Goal: Task Accomplishment & Management: Manage account settings

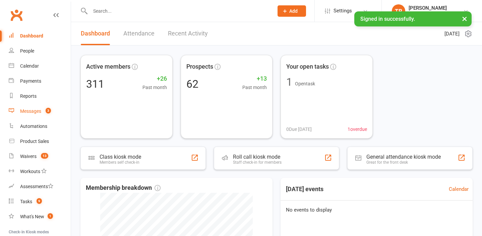
click at [37, 113] on div "Messages" at bounding box center [30, 111] width 21 height 5
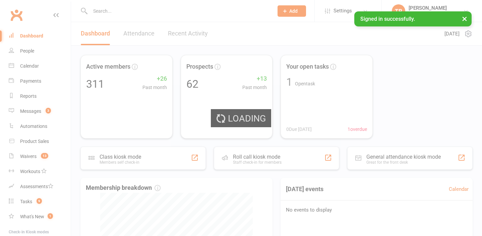
click at [142, 7] on div "Loading" at bounding box center [241, 118] width 482 height 236
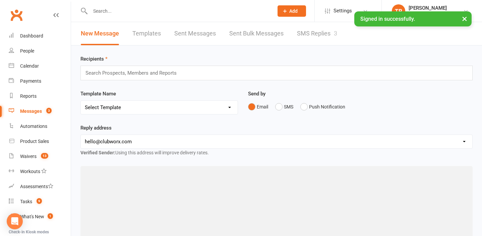
click at [466, 19] on button "×" at bounding box center [465, 18] width 12 height 14
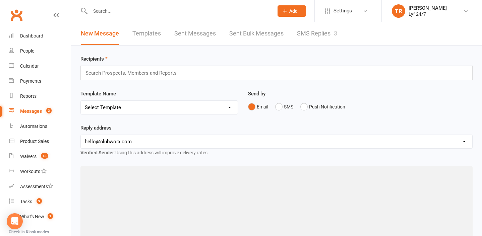
click at [179, 17] on div at bounding box center [174, 11] width 188 height 22
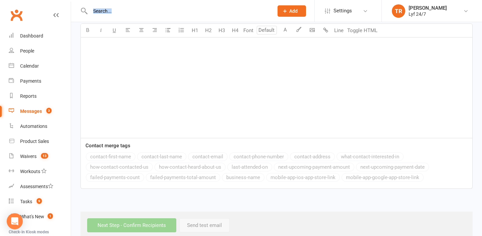
scroll to position [199, 0]
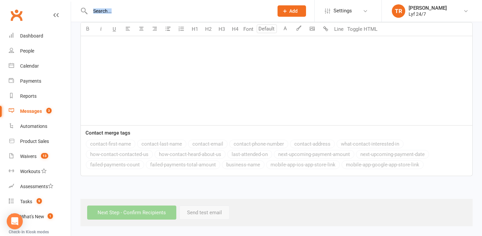
click at [173, 9] on input "text" at bounding box center [178, 10] width 181 height 9
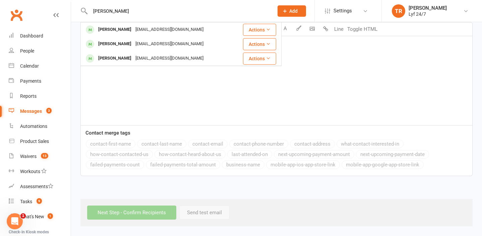
type input "Emma"
click at [31, 112] on div "Messages" at bounding box center [31, 111] width 22 height 5
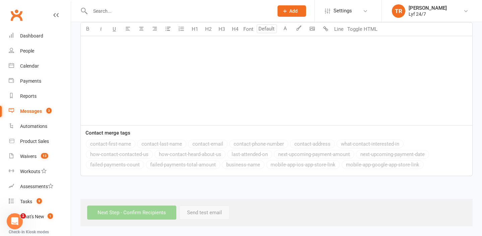
click at [31, 111] on div "Messages" at bounding box center [31, 111] width 22 height 5
click at [37, 112] on div "Messages" at bounding box center [31, 111] width 22 height 5
click at [31, 113] on div "Messages" at bounding box center [31, 111] width 22 height 5
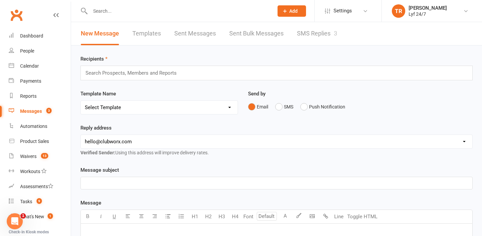
click at [34, 109] on div "Messages" at bounding box center [31, 111] width 22 height 5
click at [120, 11] on input "text" at bounding box center [178, 10] width 181 height 9
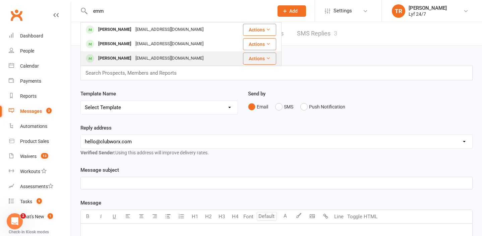
type input "emm"
click at [113, 57] on div "[PERSON_NAME]" at bounding box center [114, 59] width 37 height 10
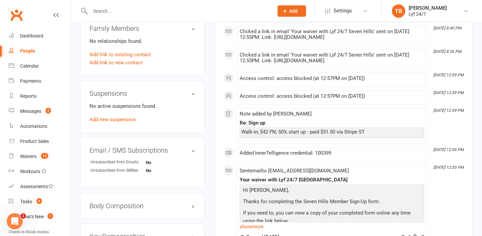
scroll to position [347, 0]
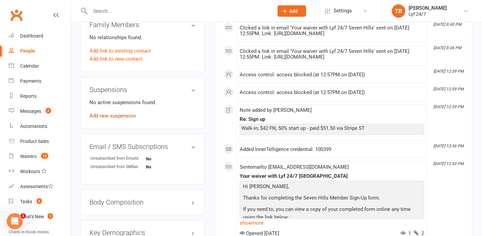
click at [102, 119] on link "Add new suspension" at bounding box center [113, 116] width 46 height 6
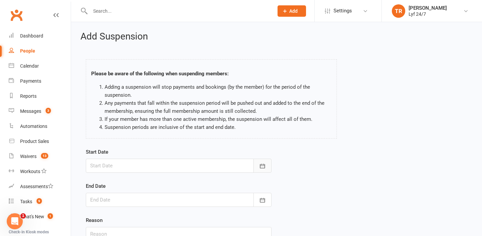
click at [259, 168] on icon "button" at bounding box center [262, 166] width 7 height 7
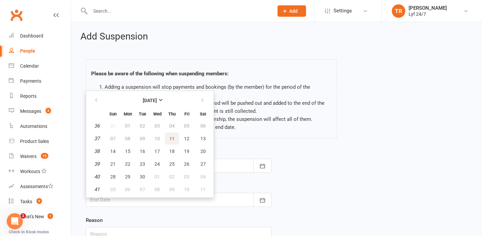
click at [176, 141] on button "11" at bounding box center [172, 139] width 14 height 12
type input "[DATE]"
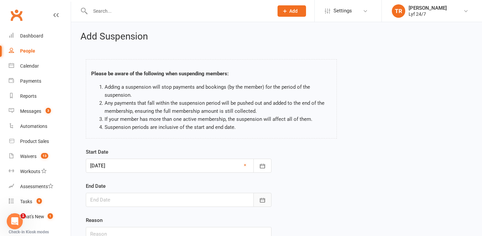
click at [262, 196] on button "button" at bounding box center [263, 200] width 18 height 14
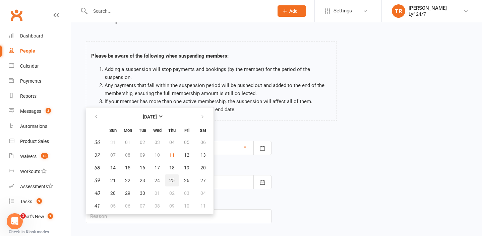
scroll to position [20, 0]
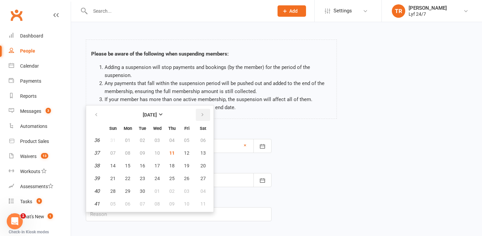
click at [205, 113] on button "button" at bounding box center [203, 115] width 14 height 12
click at [172, 205] on span "06" at bounding box center [171, 204] width 5 height 5
type input "[DATE]"
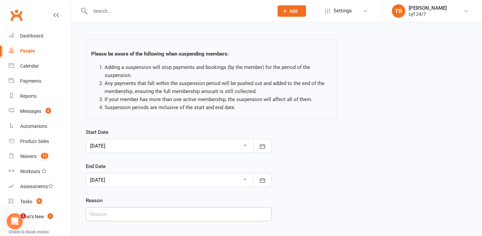
click at [155, 218] on input "text" at bounding box center [179, 215] width 186 height 14
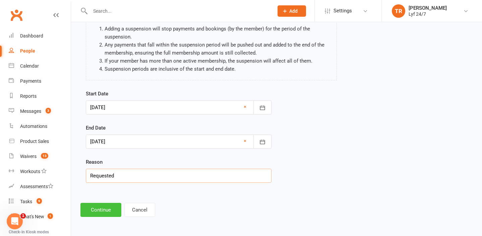
type input "Requested"
click at [101, 214] on button "Continue" at bounding box center [100, 210] width 41 height 14
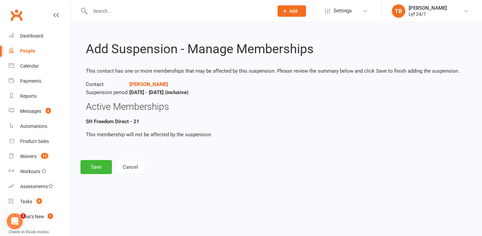
scroll to position [0, 0]
